Goal: Task Accomplishment & Management: Manage account settings

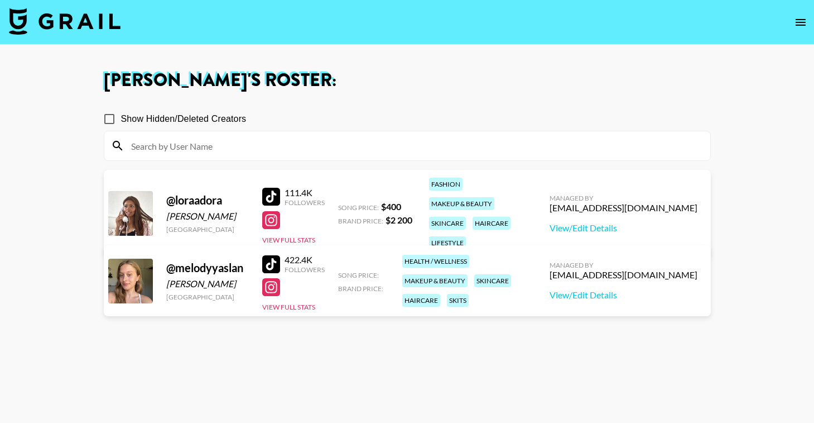
click at [796, 23] on icon "open drawer" at bounding box center [800, 22] width 13 height 13
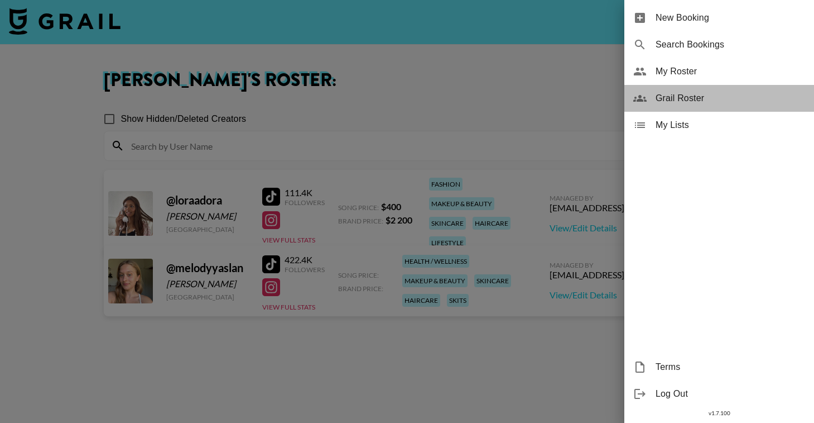
click at [684, 99] on span "Grail Roster" at bounding box center [731, 98] width 150 height 13
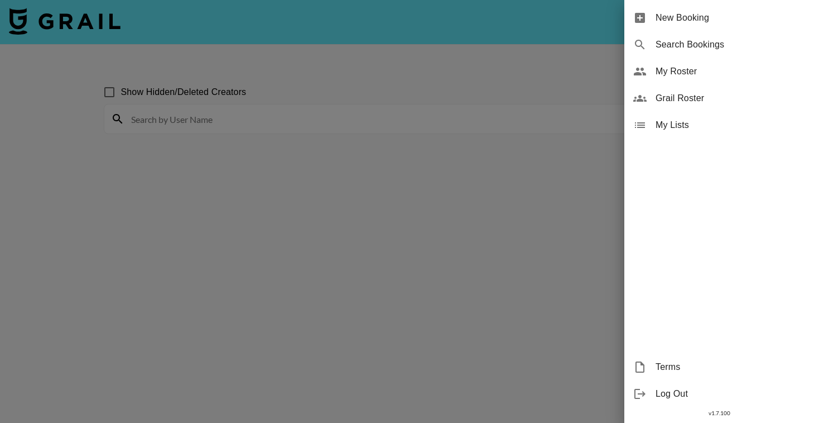
click at [402, 128] on div at bounding box center [407, 211] width 814 height 423
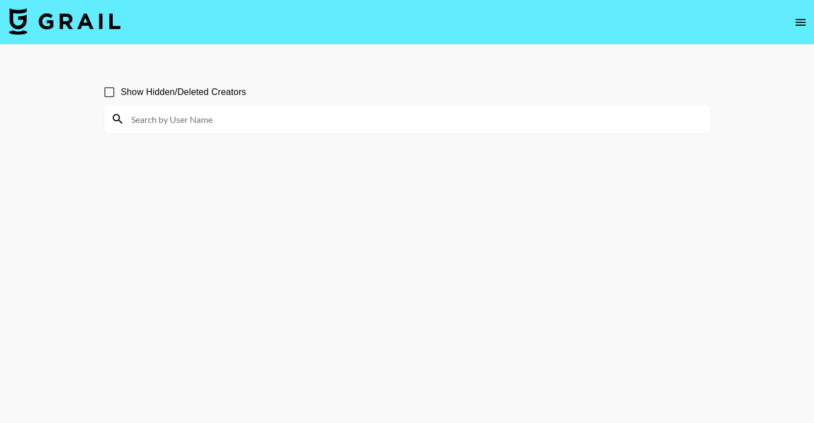
click at [360, 126] on input at bounding box center [413, 119] width 579 height 18
click at [796, 26] on icon "open drawer" at bounding box center [800, 22] width 13 height 13
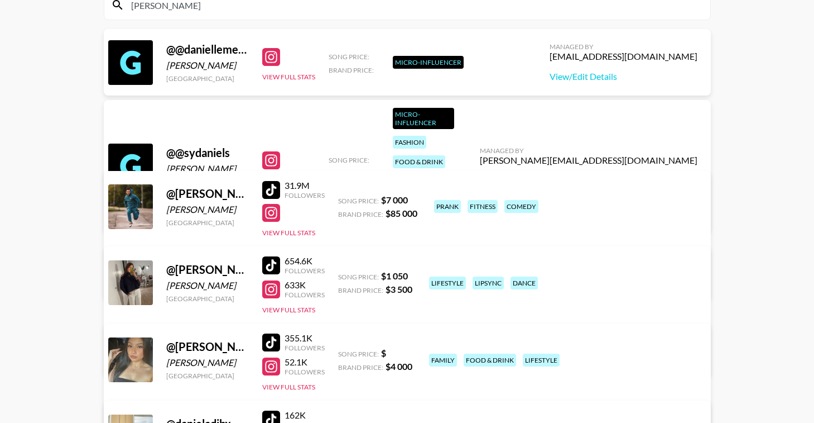
scroll to position [115, 0]
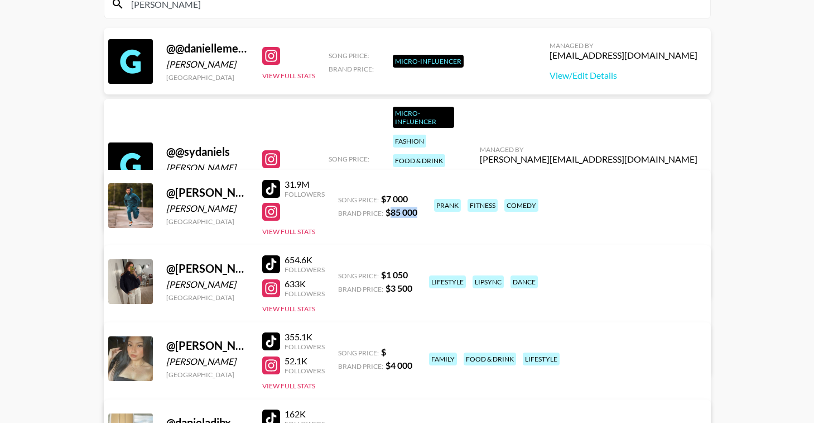
drag, startPoint x: 391, startPoint y: 214, endPoint x: 417, endPoint y: 213, distance: 26.8
click at [417, 213] on div "@ [PERSON_NAME].[PERSON_NAME] [PERSON_NAME] [GEOGRAPHIC_DATA] 31.9M Followers V…" at bounding box center [407, 234] width 607 height 128
click at [409, 212] on strong "$ 85 000" at bounding box center [402, 212] width 32 height 11
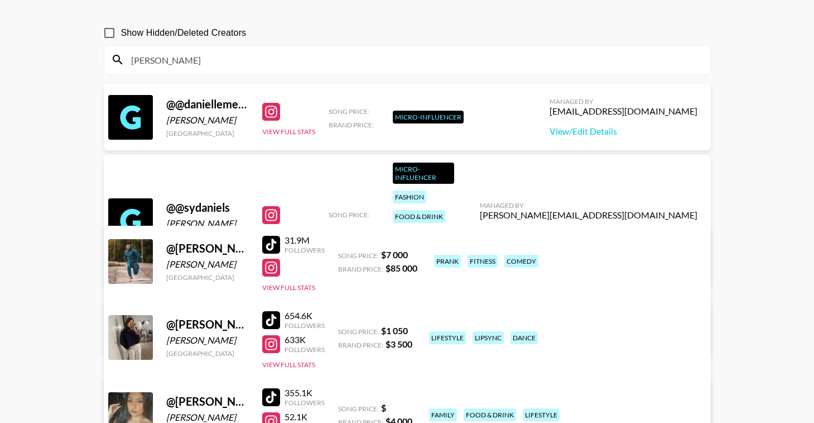
scroll to position [0, 0]
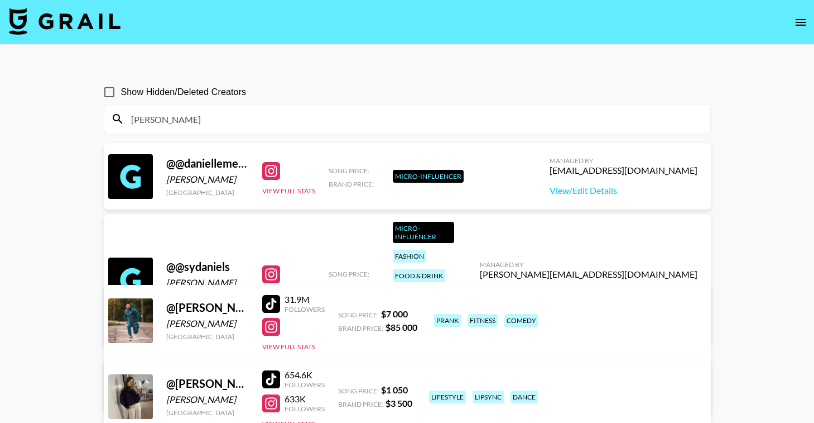
click at [203, 121] on input "[PERSON_NAME]" at bounding box center [413, 119] width 579 height 18
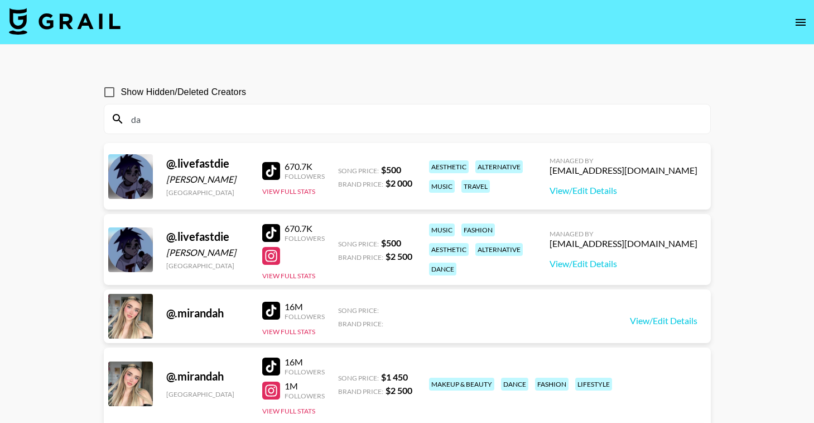
type input "d"
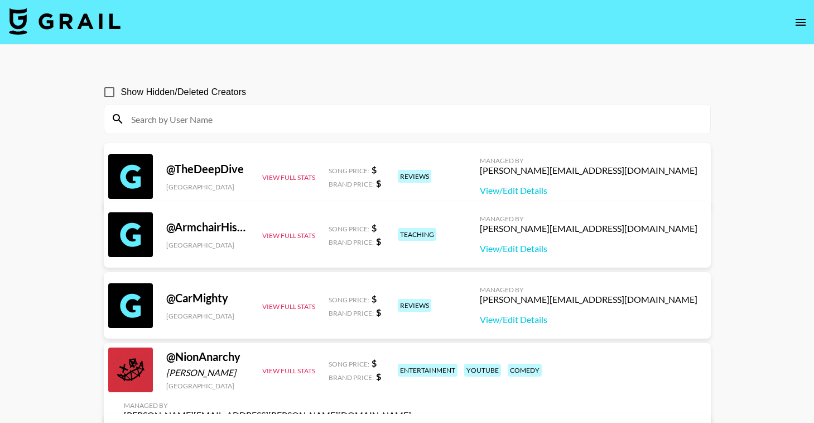
click at [802, 28] on icon "open drawer" at bounding box center [800, 22] width 13 height 13
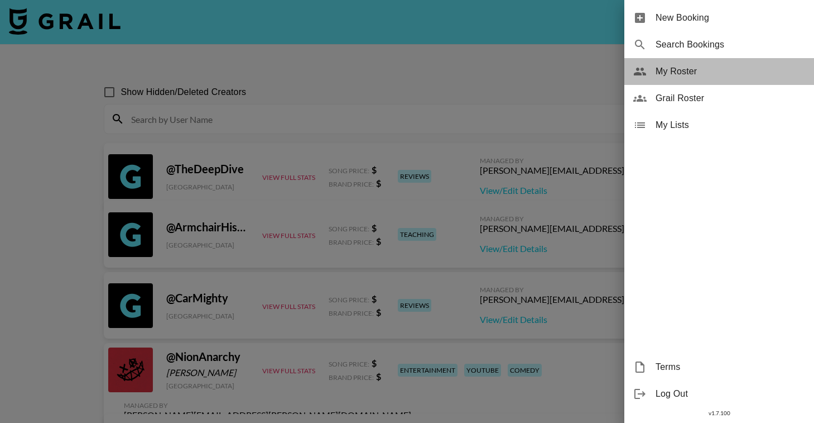
click at [703, 78] on div "My Roster" at bounding box center [720, 71] width 190 height 27
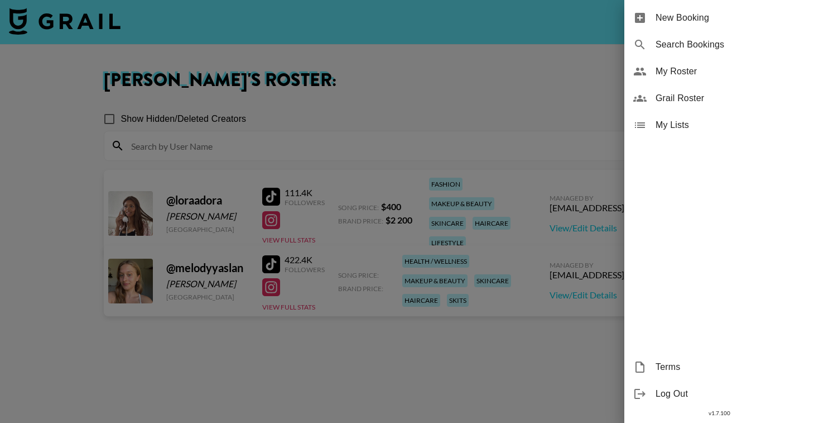
click at [280, 362] on div at bounding box center [407, 211] width 814 height 423
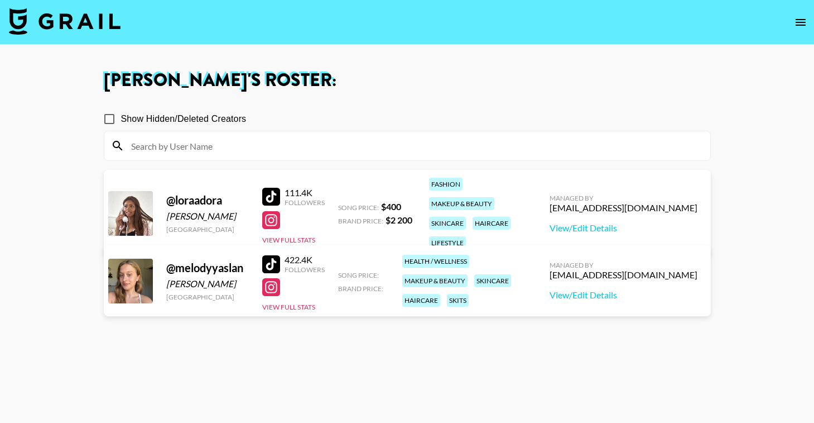
click at [350, 269] on div "Song Price:" at bounding box center [361, 273] width 47 height 11
click at [606, 294] on link "View/Edit Details" at bounding box center [624, 294] width 148 height 11
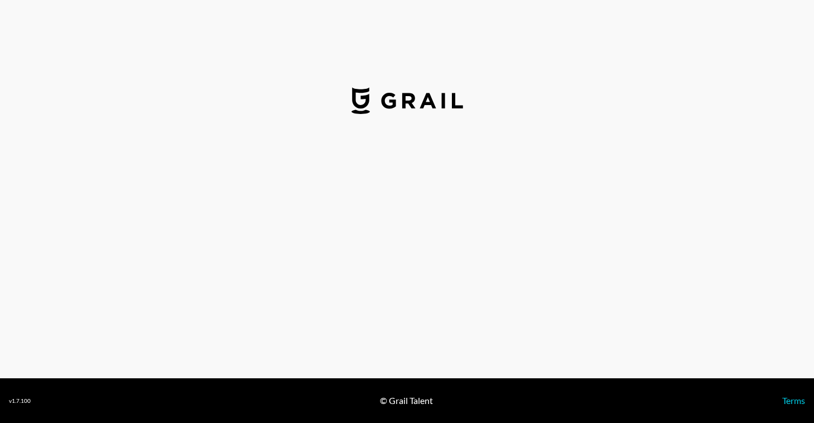
select select "USD"
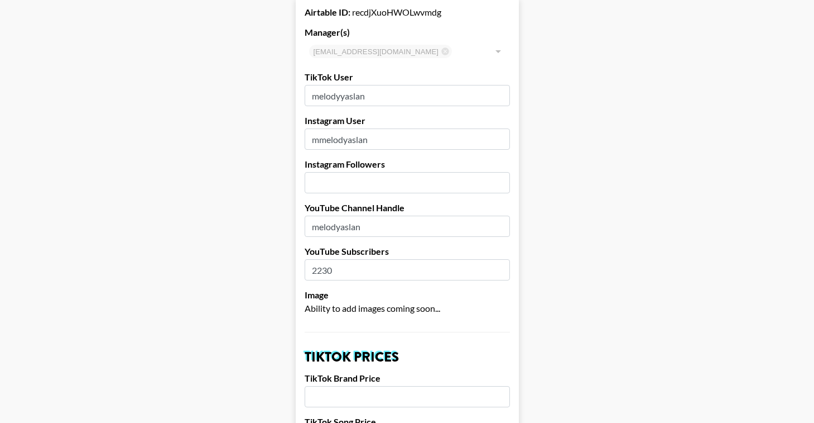
scroll to position [72, 0]
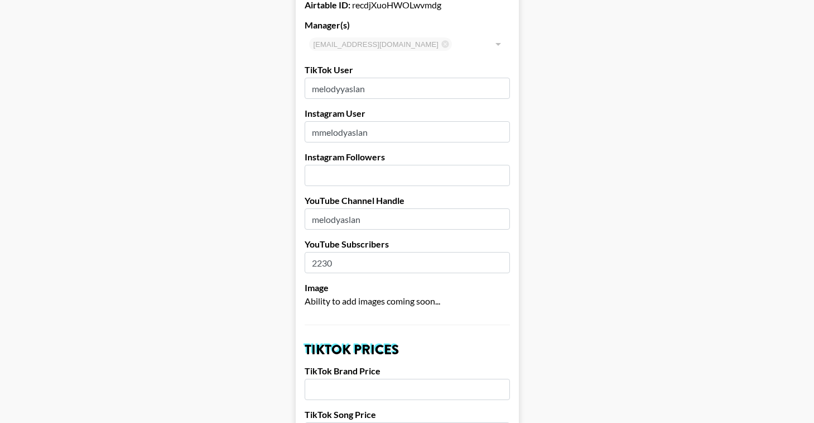
click at [373, 179] on input "number" at bounding box center [407, 175] width 205 height 21
click at [400, 183] on input "777" at bounding box center [407, 175] width 205 height 21
type input "777000"
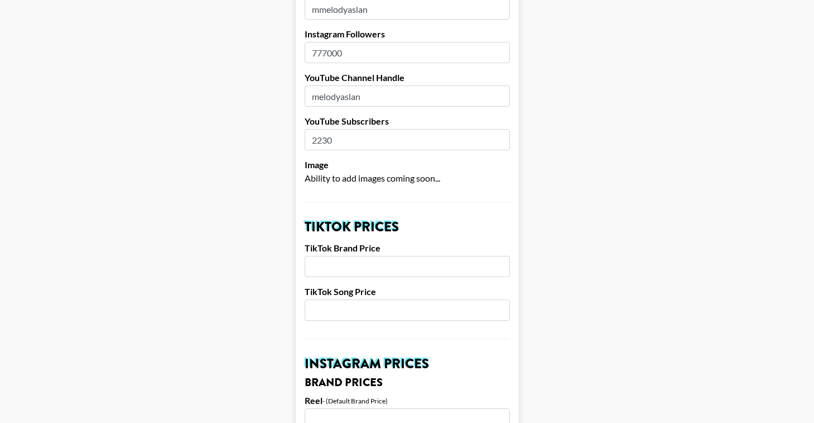
scroll to position [203, 0]
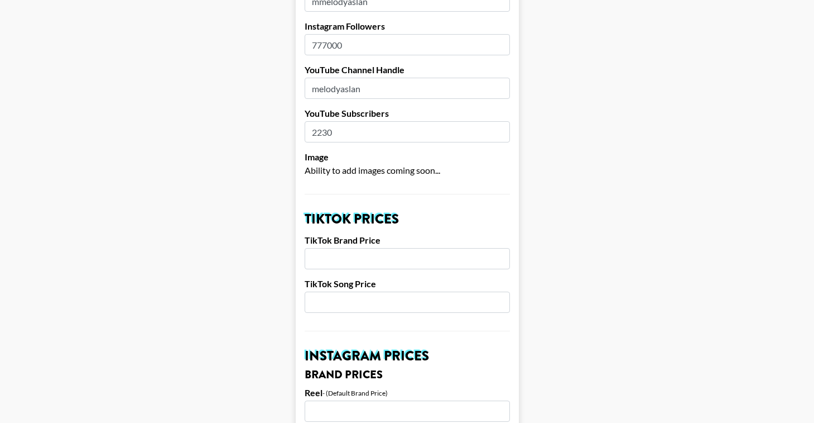
click at [393, 263] on input "number" at bounding box center [407, 258] width 205 height 21
type input "4500"
click at [423, 296] on input "number" at bounding box center [407, 301] width 205 height 21
type input "350"
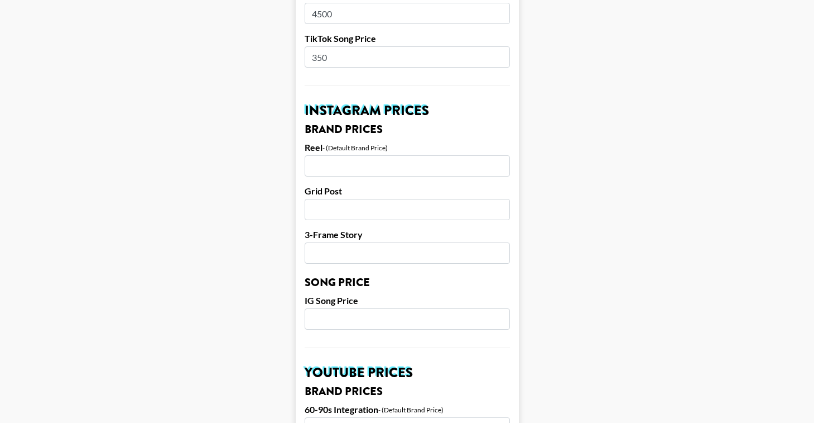
scroll to position [484, 0]
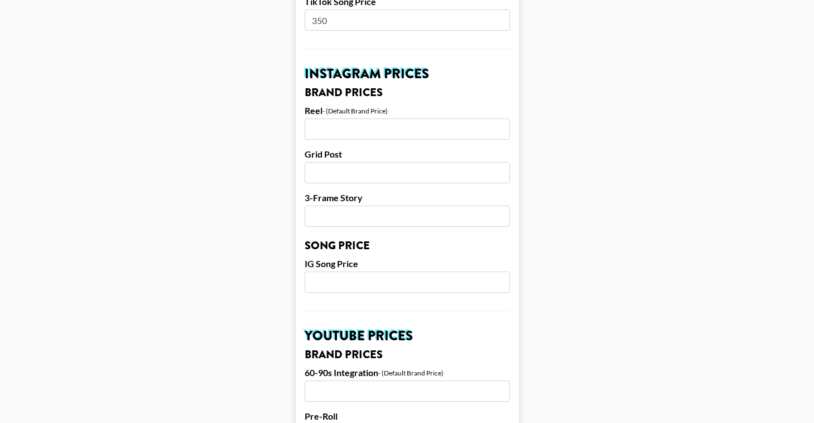
click at [391, 128] on input "number" at bounding box center [407, 128] width 205 height 21
type input "10000"
type input "-1"
click at [502, 216] on input "-1" at bounding box center [407, 215] width 205 height 21
click at [357, 164] on input "number" at bounding box center [407, 172] width 205 height 21
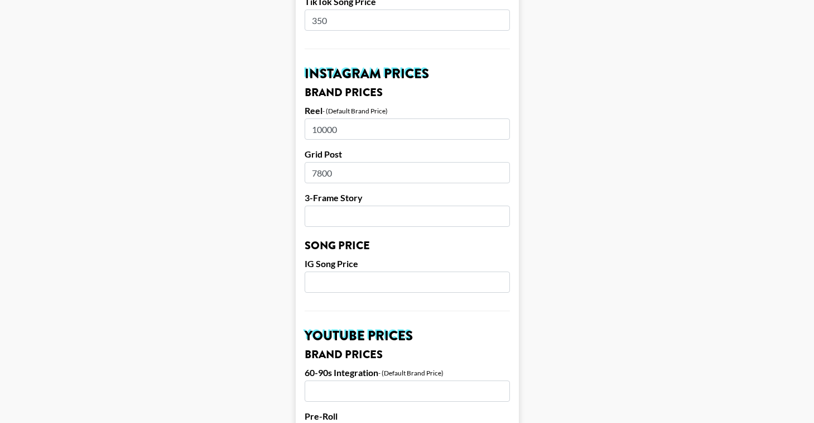
type input "7800"
click at [450, 216] on input "number" at bounding box center [407, 215] width 205 height 21
type input "4000"
click at [637, 262] on main "Airtable ID: recdjXuoHWOLwvmdg Manager(s) aino.laasonen@grail-talent.com ​ TikT…" at bounding box center [407, 272] width 796 height 1389
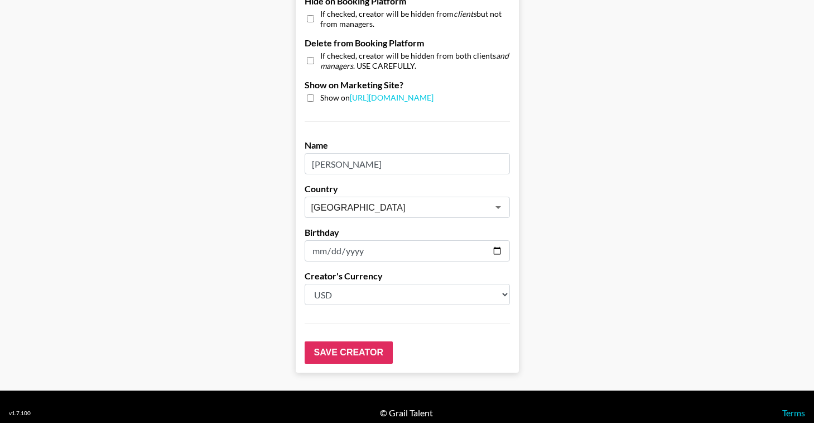
scroll to position [1092, 0]
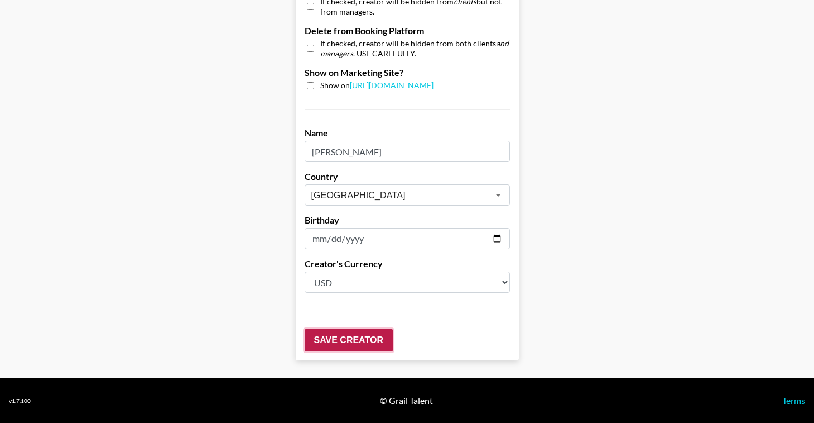
click at [344, 345] on input "Save Creator" at bounding box center [349, 340] width 88 height 22
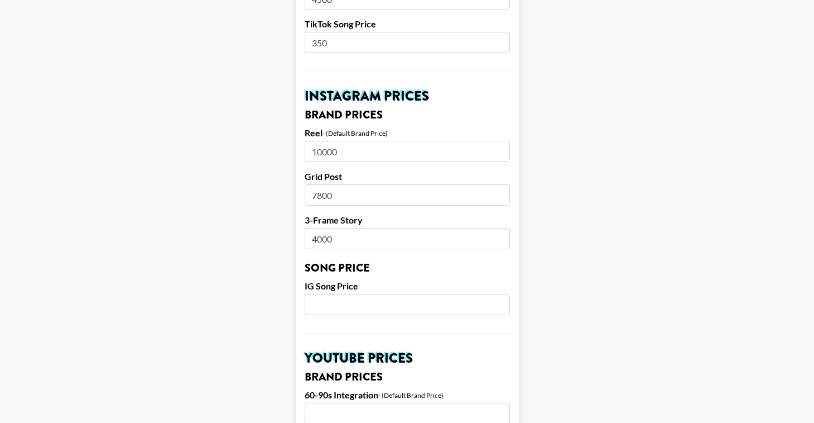
scroll to position [512, 0]
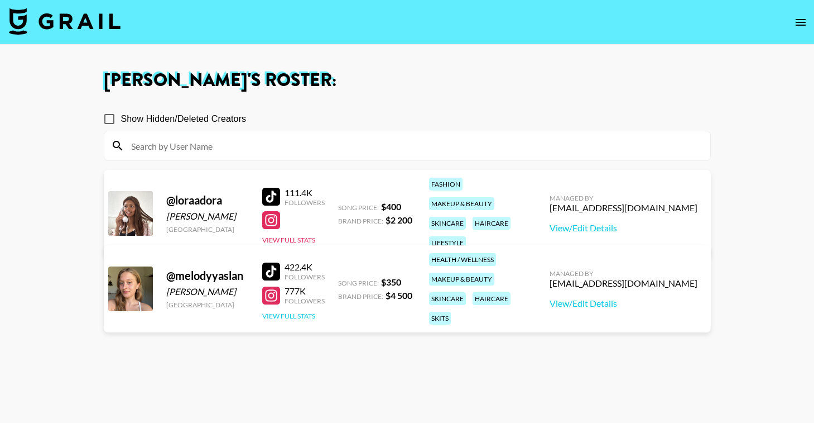
click at [302, 311] on button "View Full Stats" at bounding box center [288, 315] width 53 height 8
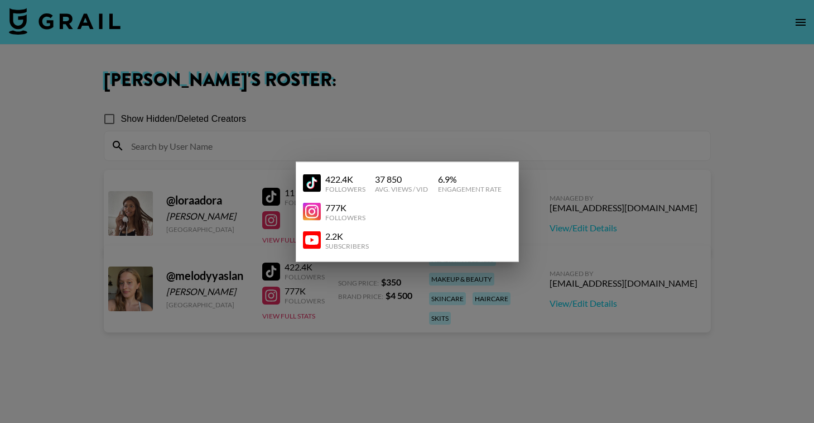
click at [369, 338] on div at bounding box center [407, 211] width 814 height 423
